Goal: Transaction & Acquisition: Obtain resource

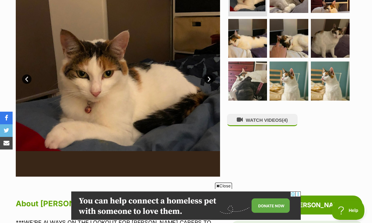
click at [266, 118] on button "WATCH VIDEOS (4)" at bounding box center [262, 120] width 71 height 12
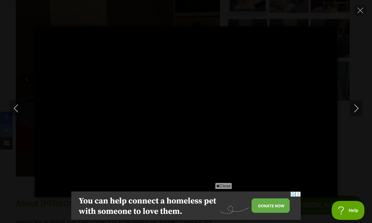
type input "100"
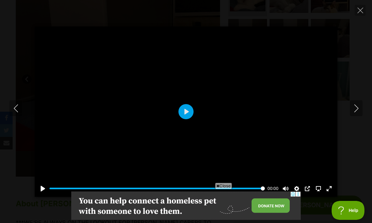
click at [17, 112] on icon "Previous" at bounding box center [16, 108] width 8 height 8
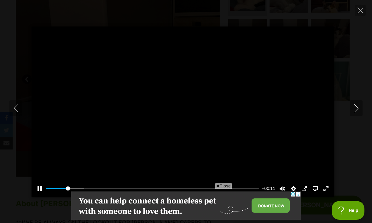
click at [363, 12] on button "Close" at bounding box center [360, 10] width 11 height 11
type input "11.45"
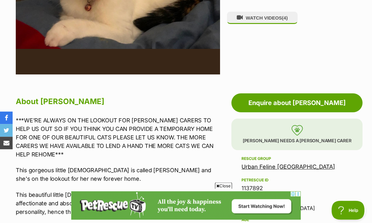
scroll to position [260, 0]
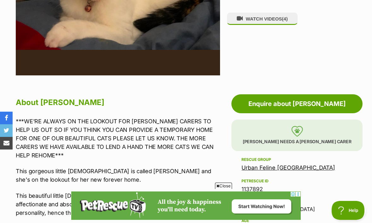
click at [281, 103] on link "Enquire about [PERSON_NAME]" at bounding box center [296, 103] width 131 height 19
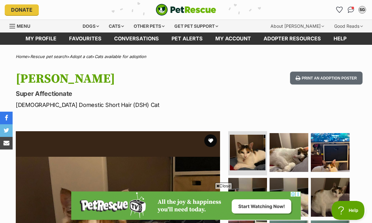
scroll to position [281, 0]
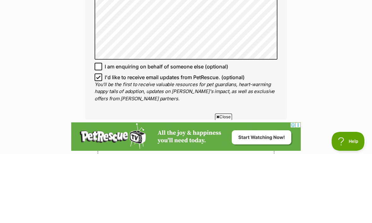
click at [102, 142] on input "I'd like to receive email updates from PetRescue. (optional)" at bounding box center [99, 146] width 8 height 8
checkbox input "false"
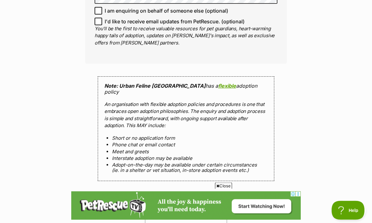
scroll to position [532, 0]
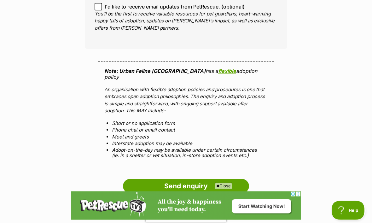
click at [187, 179] on input "Send enquiry" at bounding box center [186, 186] width 126 height 15
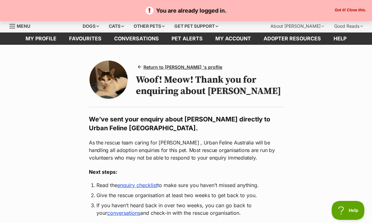
click at [121, 27] on div "Cats" at bounding box center [116, 26] width 24 height 13
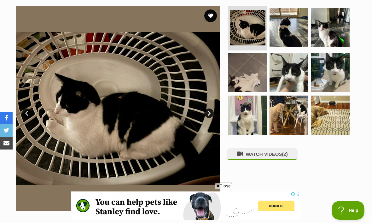
click at [295, 69] on img at bounding box center [289, 72] width 39 height 39
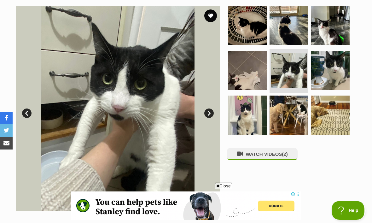
click at [340, 67] on img at bounding box center [330, 70] width 39 height 39
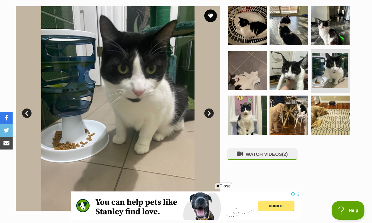
click at [290, 108] on img at bounding box center [289, 115] width 39 height 39
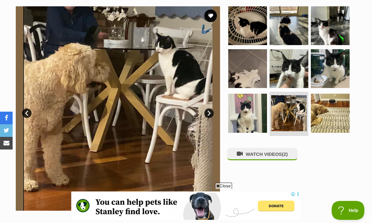
click at [275, 150] on button "WATCH VIDEOS (2)" at bounding box center [262, 154] width 71 height 12
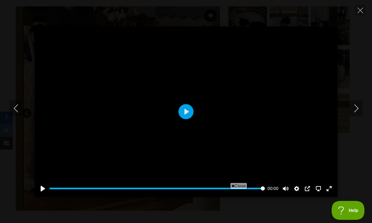
click at [189, 119] on button "Play" at bounding box center [185, 111] width 15 height 15
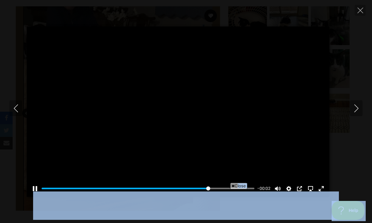
type input "81.07"
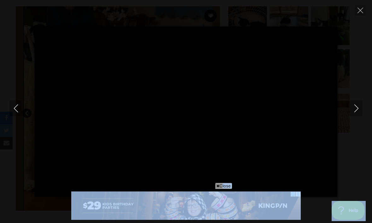
click at [357, 112] on icon "Next" at bounding box center [356, 108] width 8 height 8
type input "96.69"
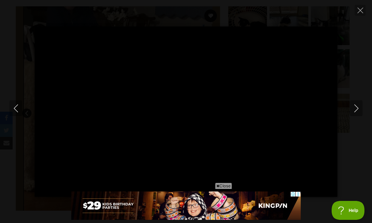
type input "100"
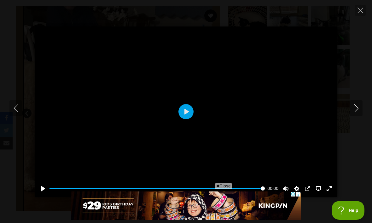
click at [362, 9] on icon "Close" at bounding box center [360, 11] width 6 height 6
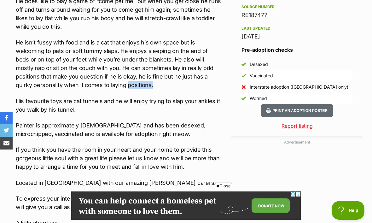
click at [221, 89] on p "He isn’t fussy with food and is a cat that enjoys his own space but is welcomin…" at bounding box center [119, 63] width 206 height 51
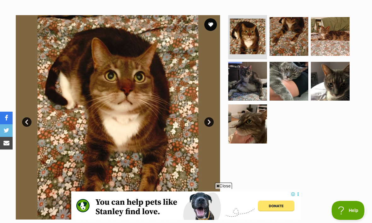
click at [287, 79] on img at bounding box center [289, 81] width 39 height 39
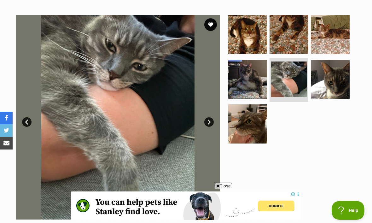
click at [250, 75] on img at bounding box center [247, 79] width 39 height 39
